Goal: Navigation & Orientation: Find specific page/section

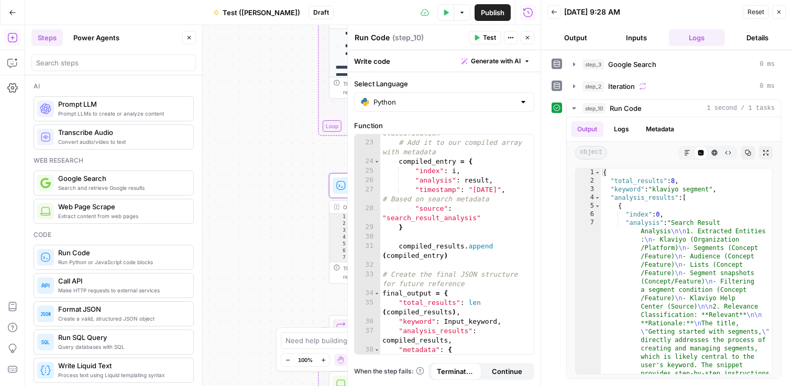
scroll to position [345, 0]
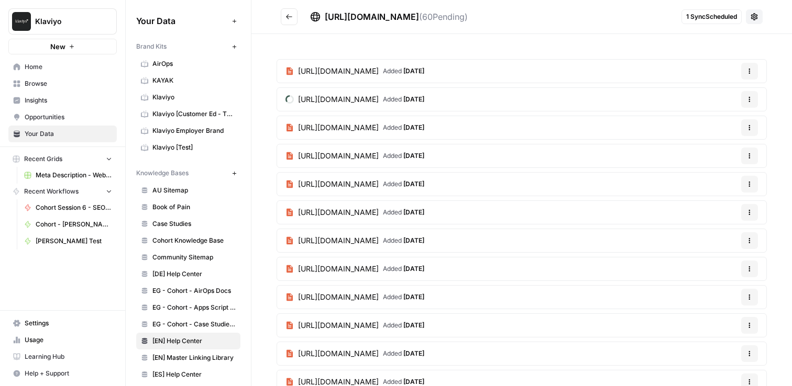
scroll to position [406, 0]
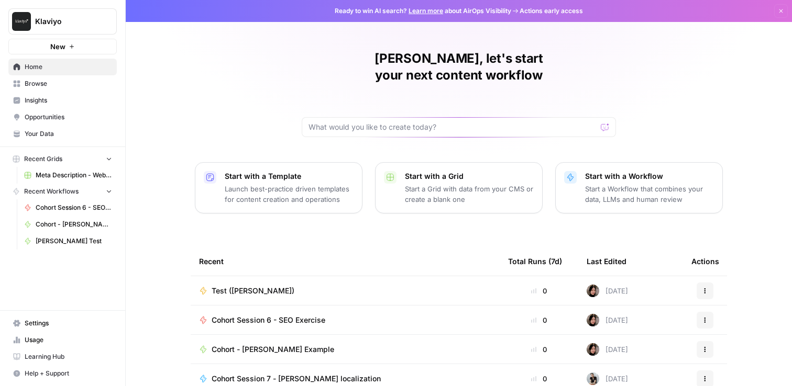
click at [57, 361] on span "Learning Hub" at bounding box center [68, 356] width 87 height 9
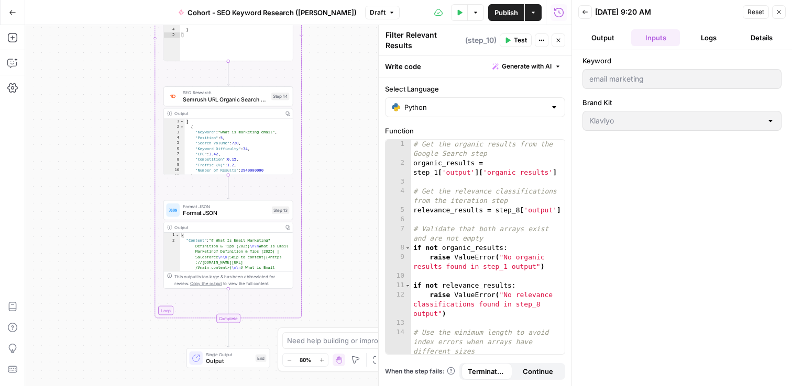
scroll to position [40, 0]
